Goal: Information Seeking & Learning: Learn about a topic

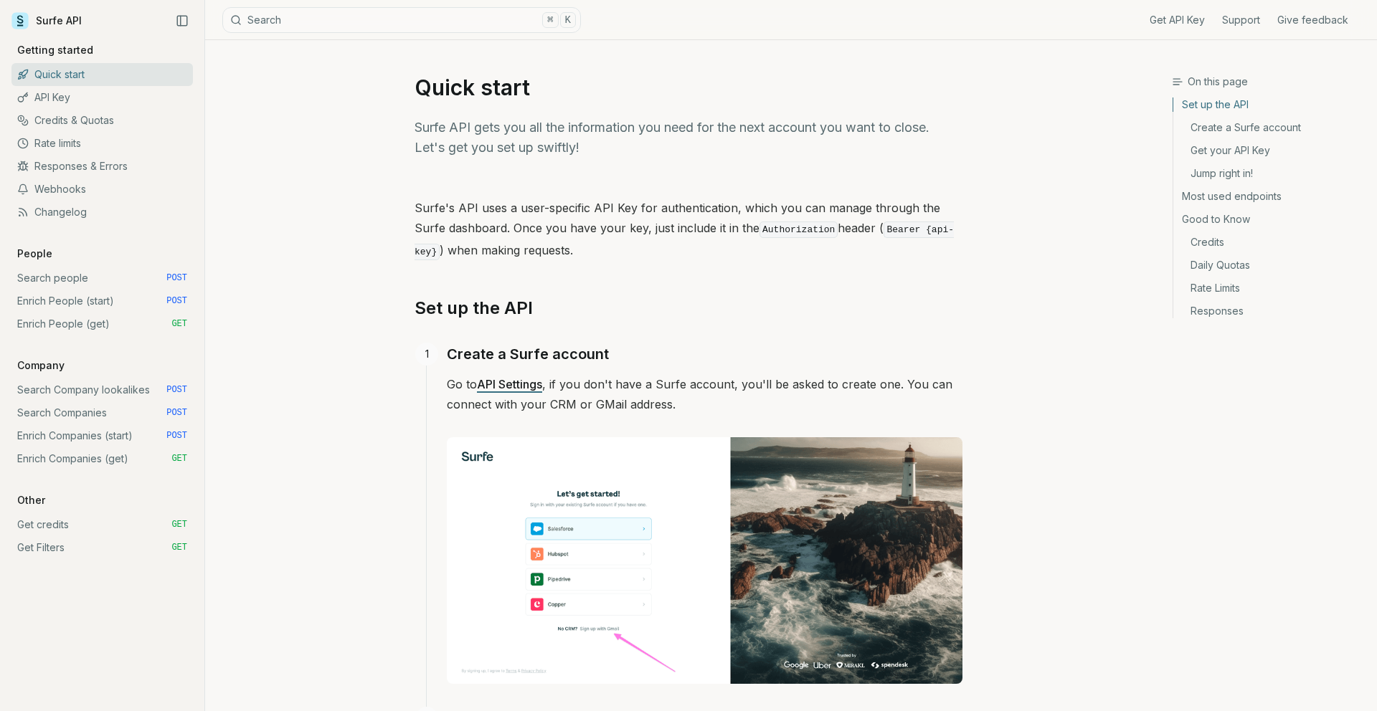
click at [103, 96] on link "API Key" at bounding box center [101, 97] width 181 height 23
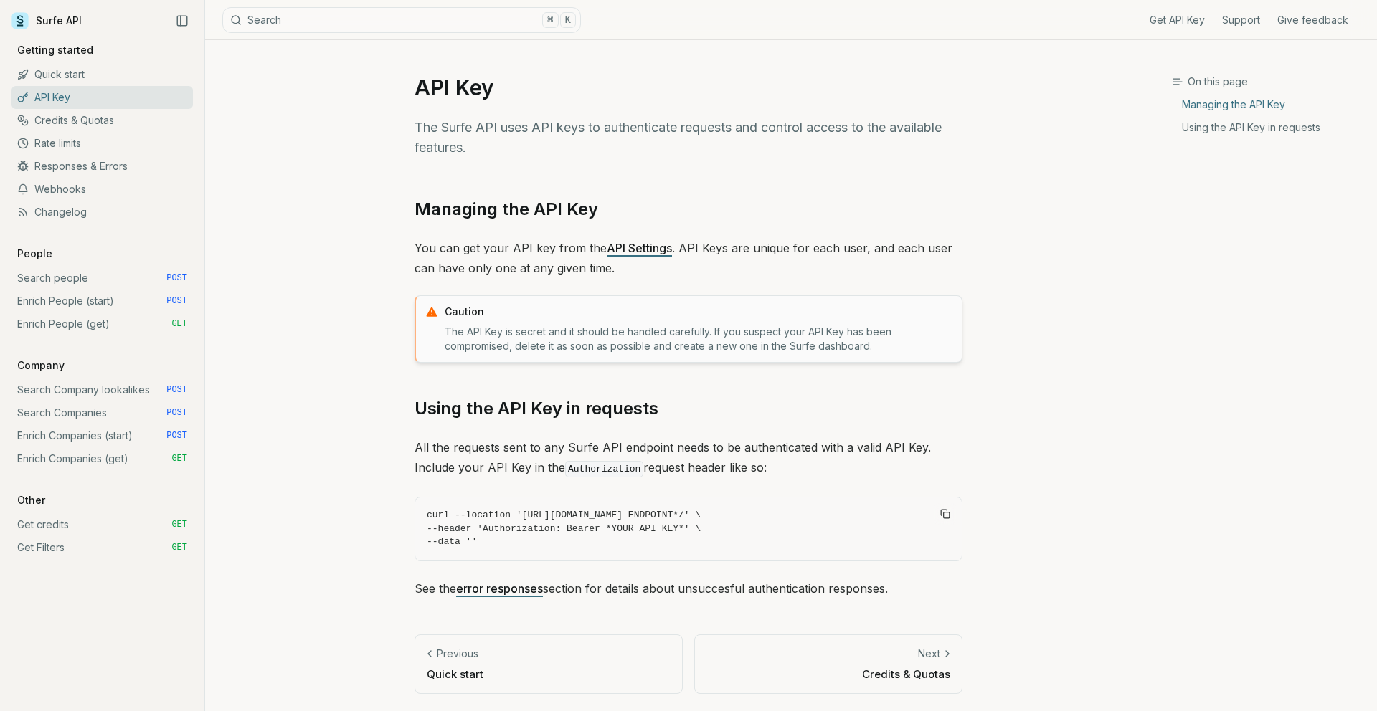
click at [103, 118] on link "Credits & Quotas" at bounding box center [101, 120] width 181 height 23
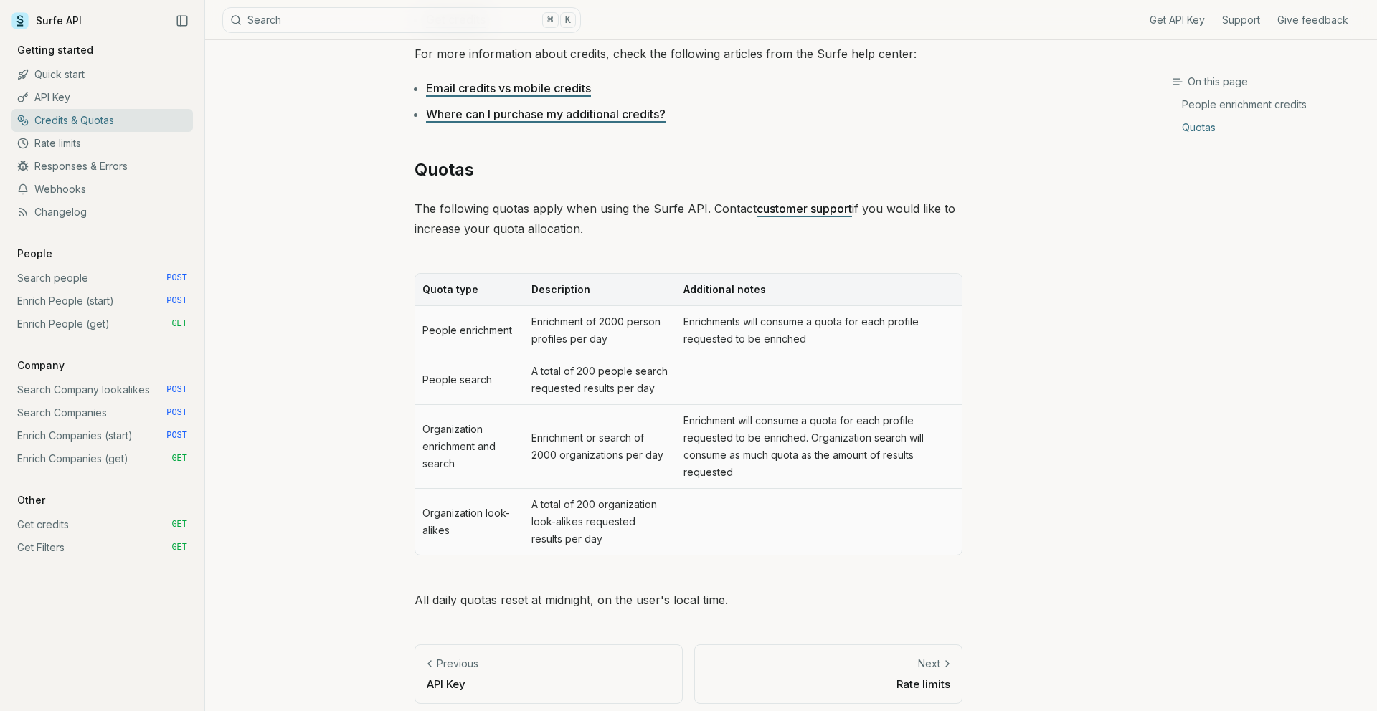
scroll to position [537, 0]
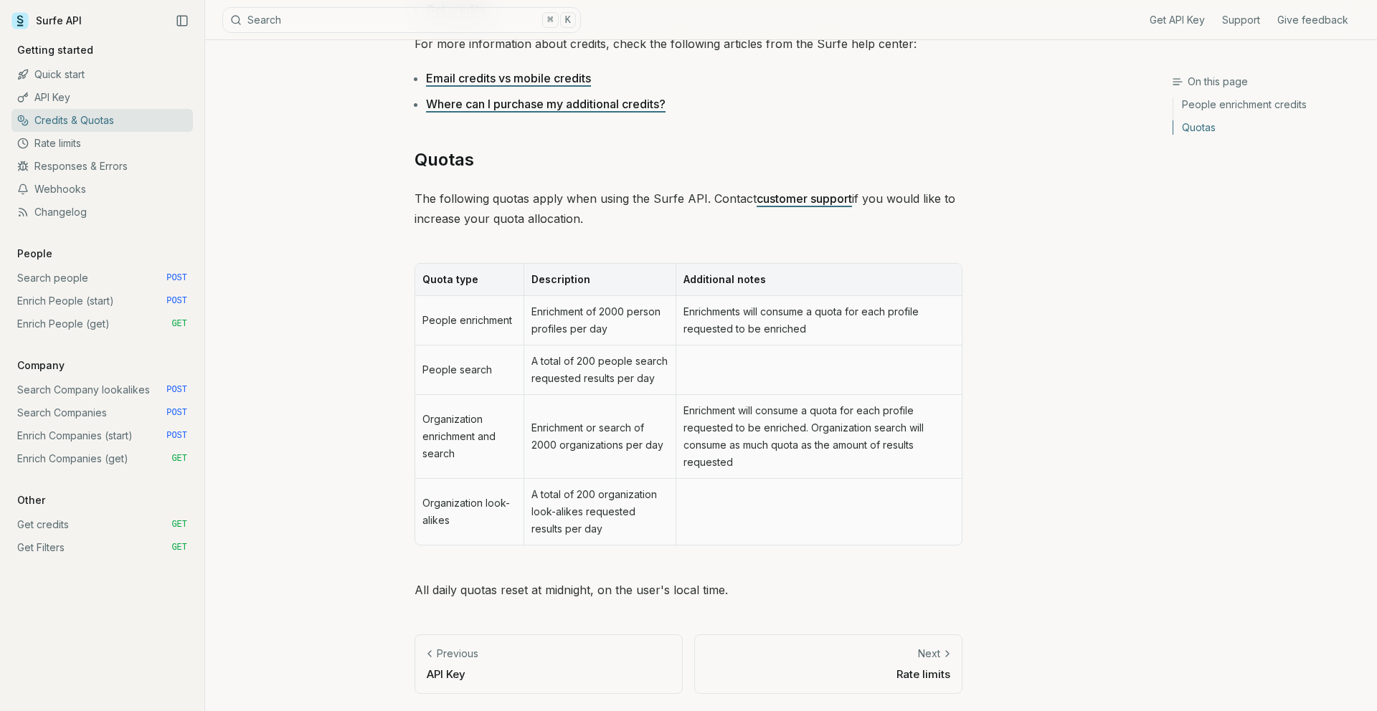
click at [932, 664] on link "Next Rate limits" at bounding box center [828, 665] width 268 height 60
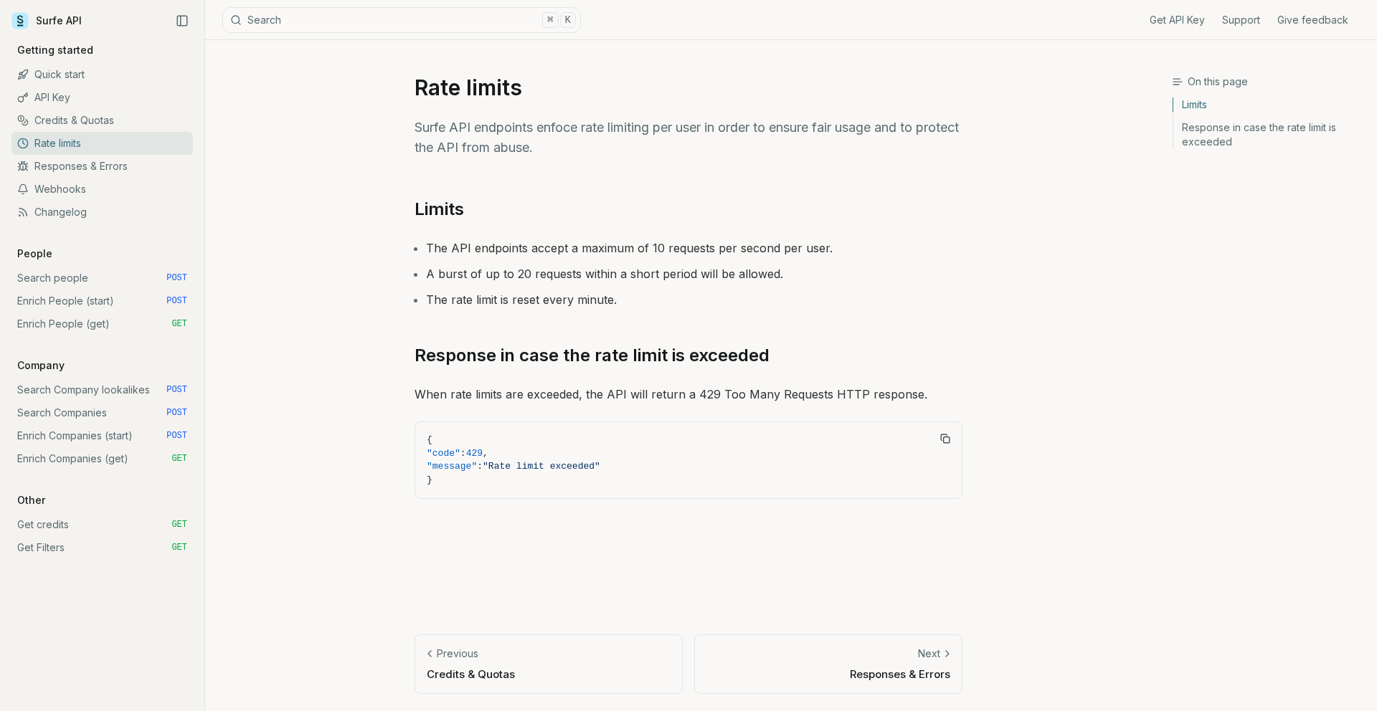
click at [818, 695] on div "Previous Credits & Quotas Next Responses & Errors" at bounding box center [689, 673] width 548 height 77
click at [817, 678] on p "Responses & Errors" at bounding box center [828, 674] width 244 height 15
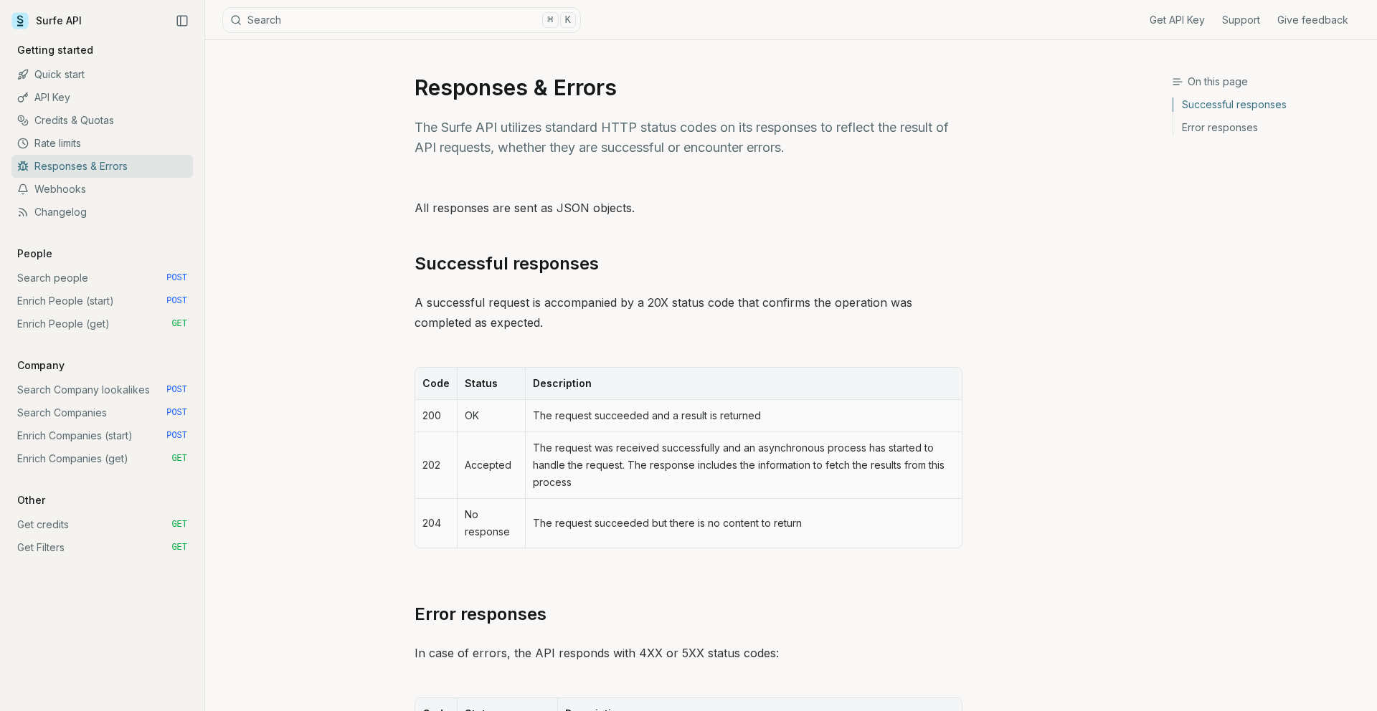
click at [93, 527] on link "Get credits GET" at bounding box center [101, 525] width 181 height 23
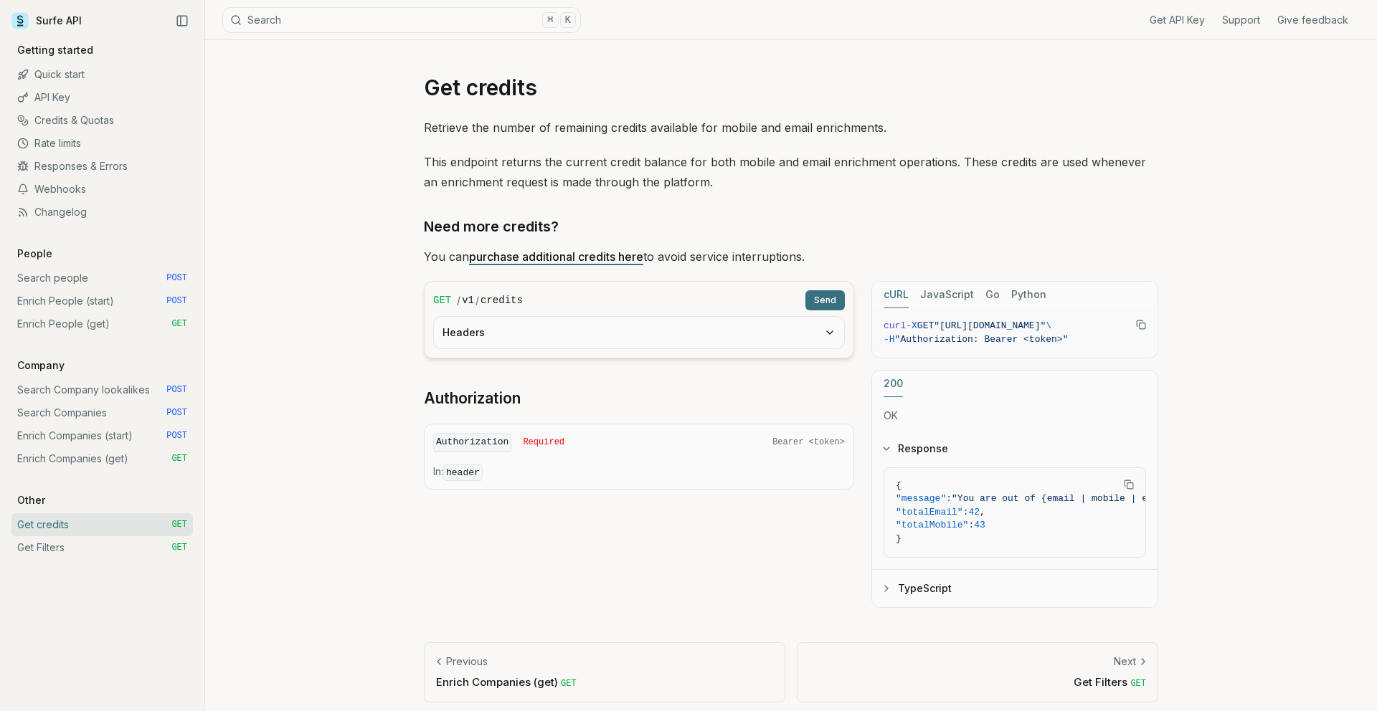
scroll to position [9, 0]
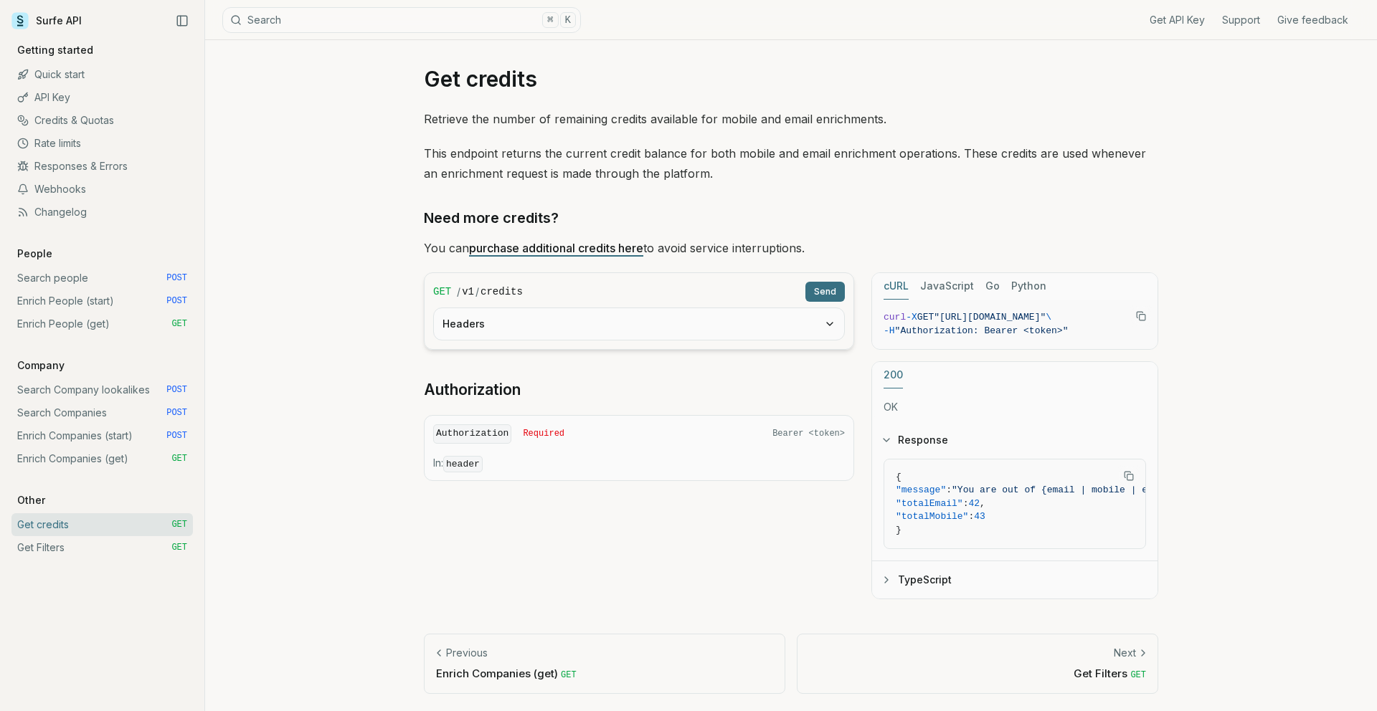
click at [85, 152] on link "Rate limits" at bounding box center [101, 143] width 181 height 23
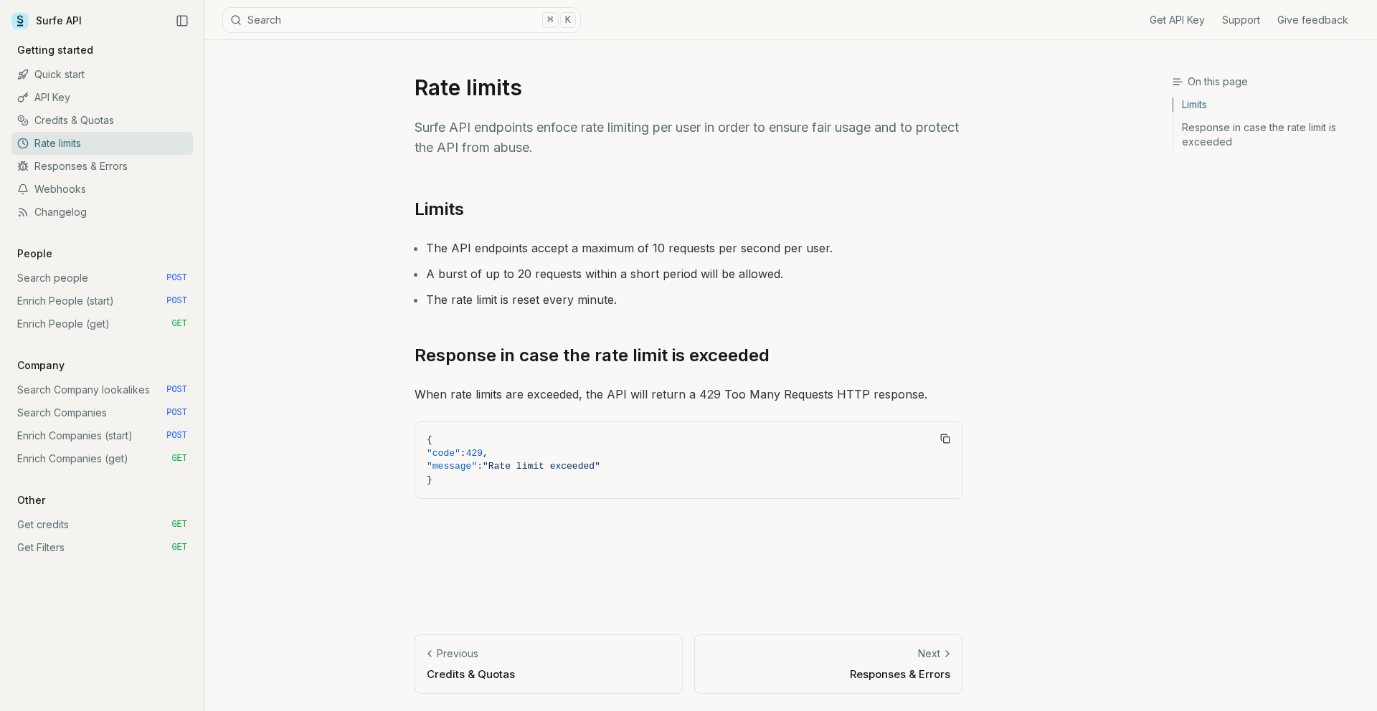
click at [77, 82] on link "Quick start" at bounding box center [101, 74] width 181 height 23
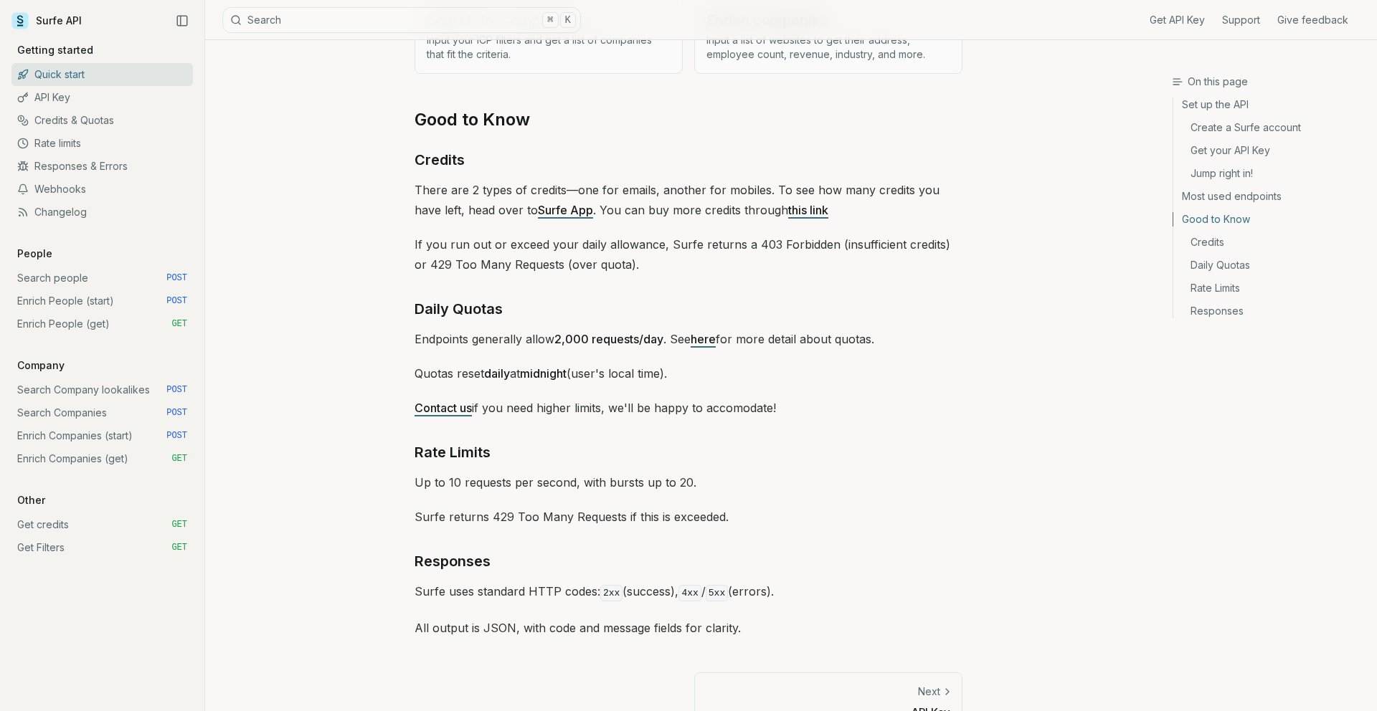
scroll to position [1964, 0]
